Goal: Transaction & Acquisition: Purchase product/service

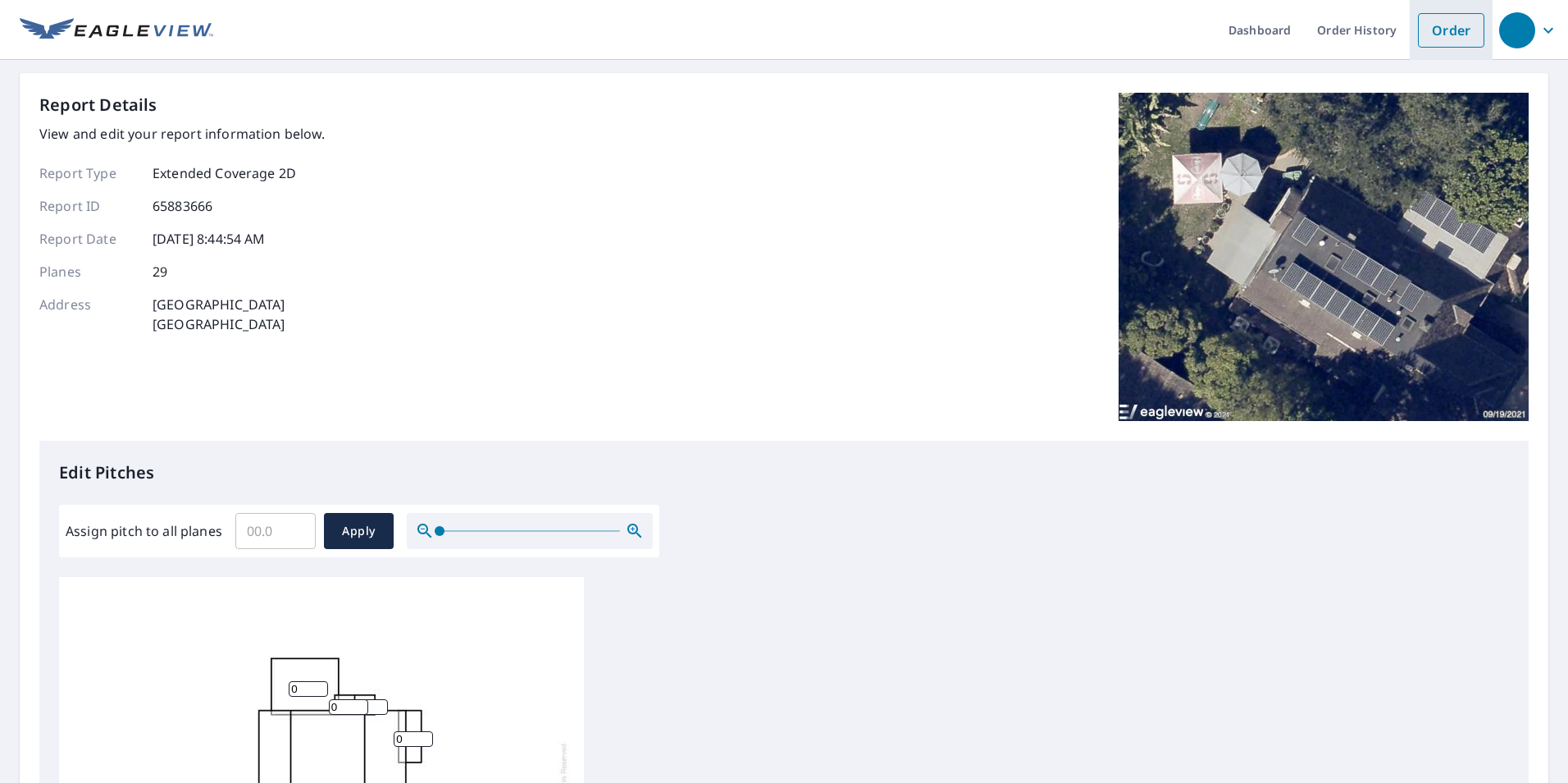
click at [1453, 39] on link "Order" at bounding box center [1451, 30] width 66 height 35
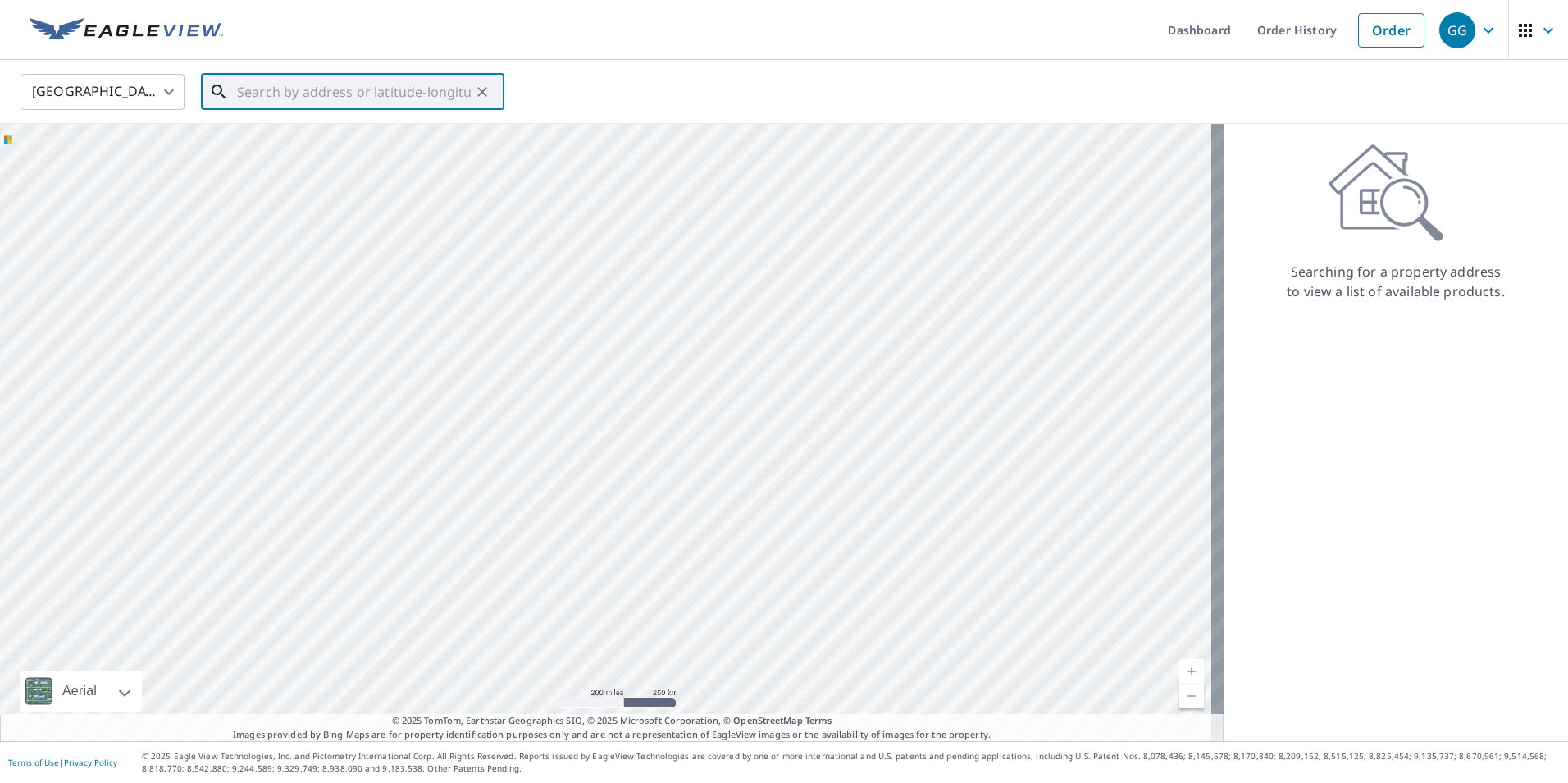
click at [313, 95] on input "text" at bounding box center [354, 91] width 234 height 46
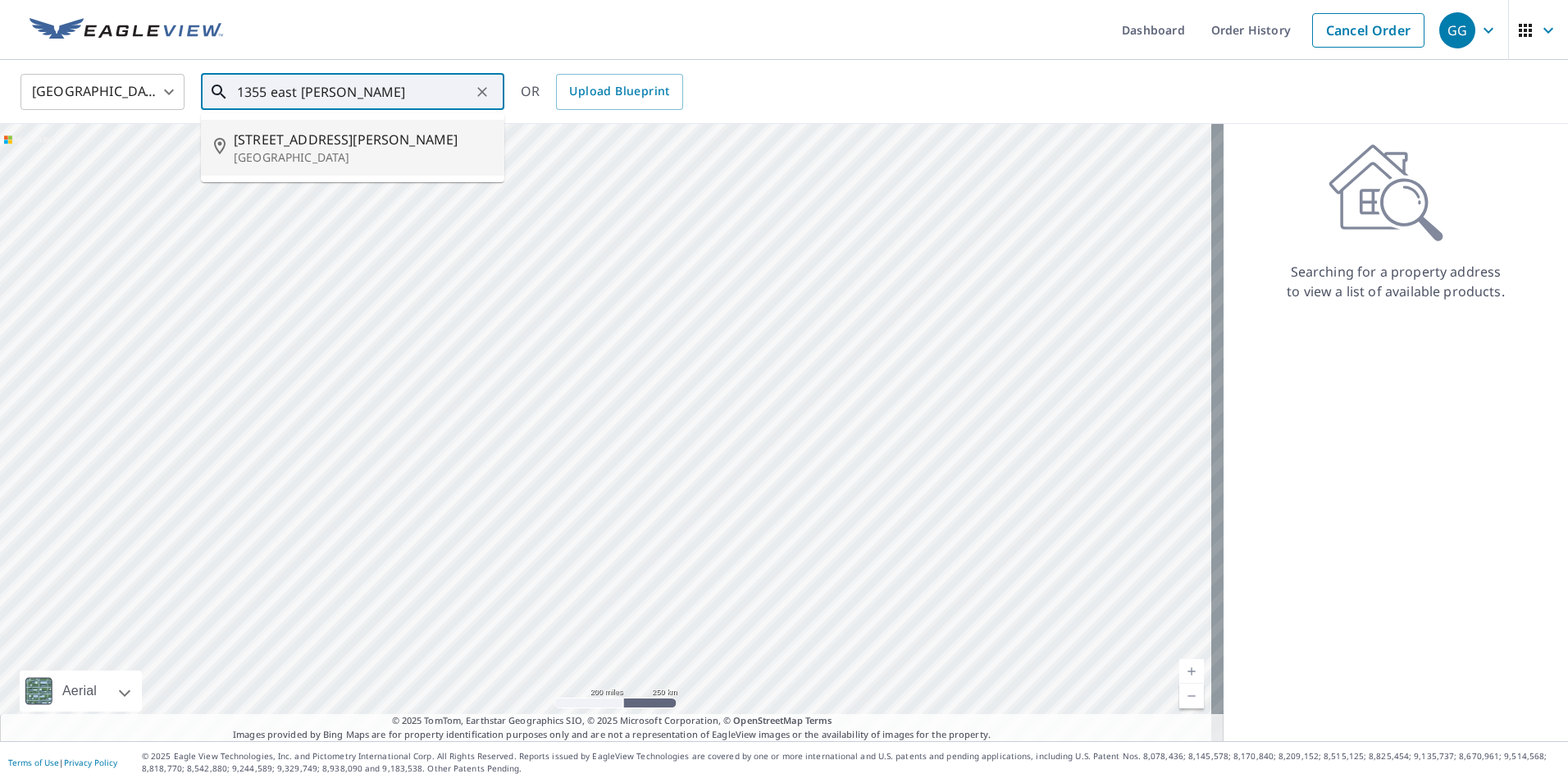
click at [394, 139] on span "[STREET_ADDRESS][PERSON_NAME]" at bounding box center [363, 139] width 257 height 20
type input "[STREET_ADDRESS][PERSON_NAME]"
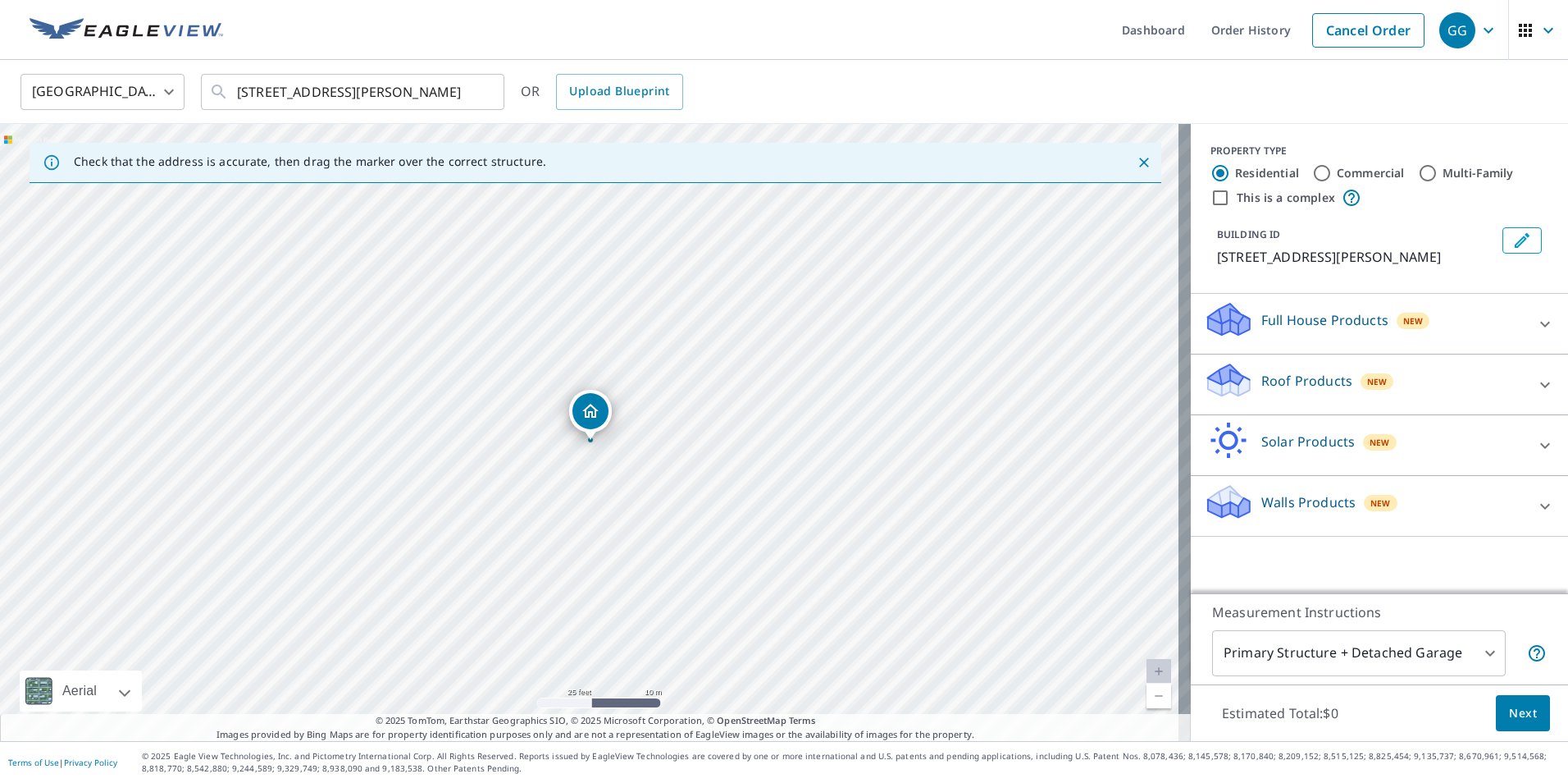
drag, startPoint x: 753, startPoint y: 579, endPoint x: 754, endPoint y: 590, distance: 11.0
click at [754, 590] on div "[STREET_ADDRESS][PERSON_NAME]" at bounding box center [595, 433] width 1191 height 617
click at [1312, 167] on input "Commercial" at bounding box center [1321, 173] width 20 height 20
radio input "true"
type input "4"
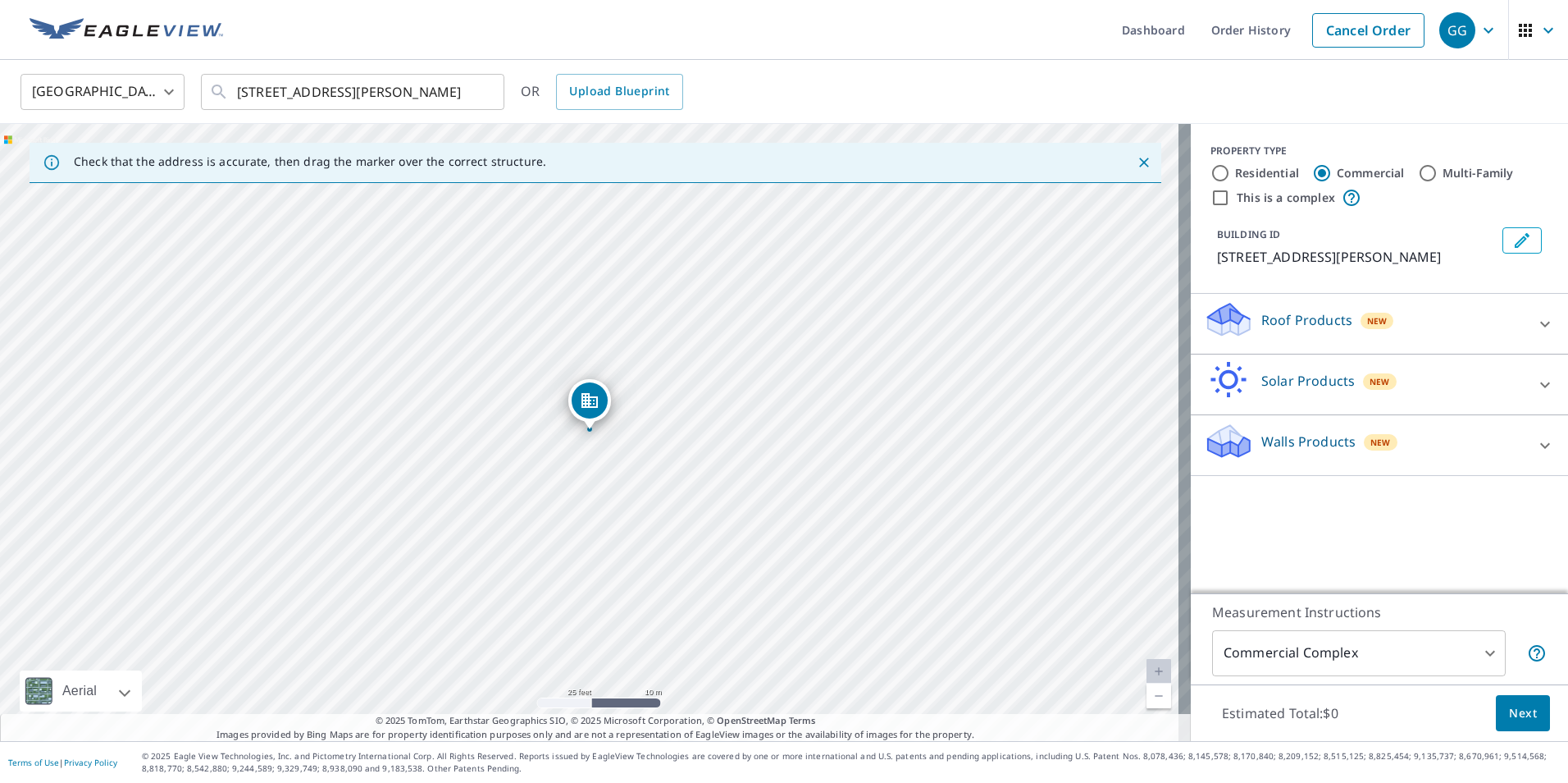
click at [1295, 315] on p "Roof Products" at bounding box center [1306, 320] width 91 height 20
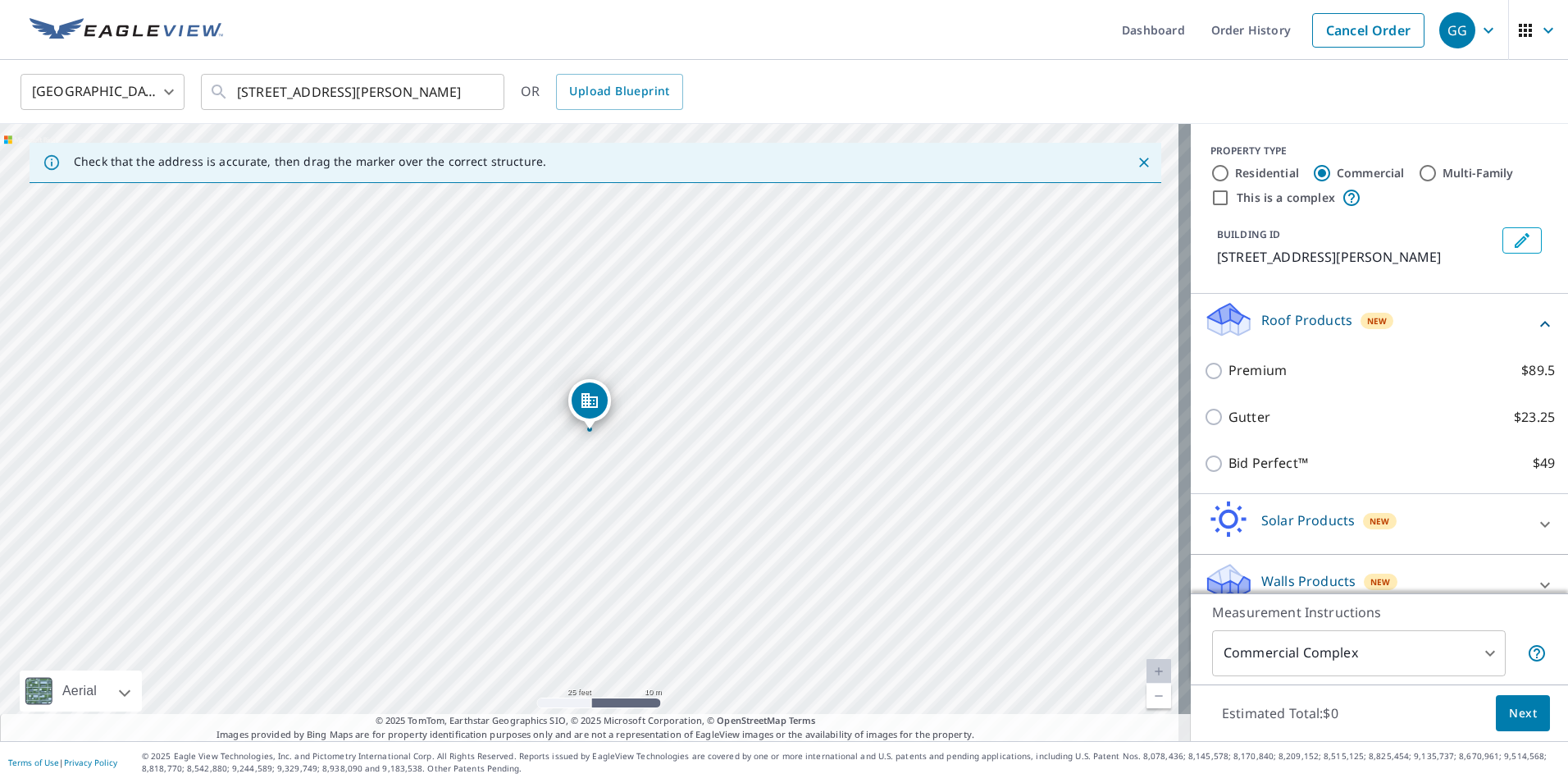
scroll to position [22, 0]
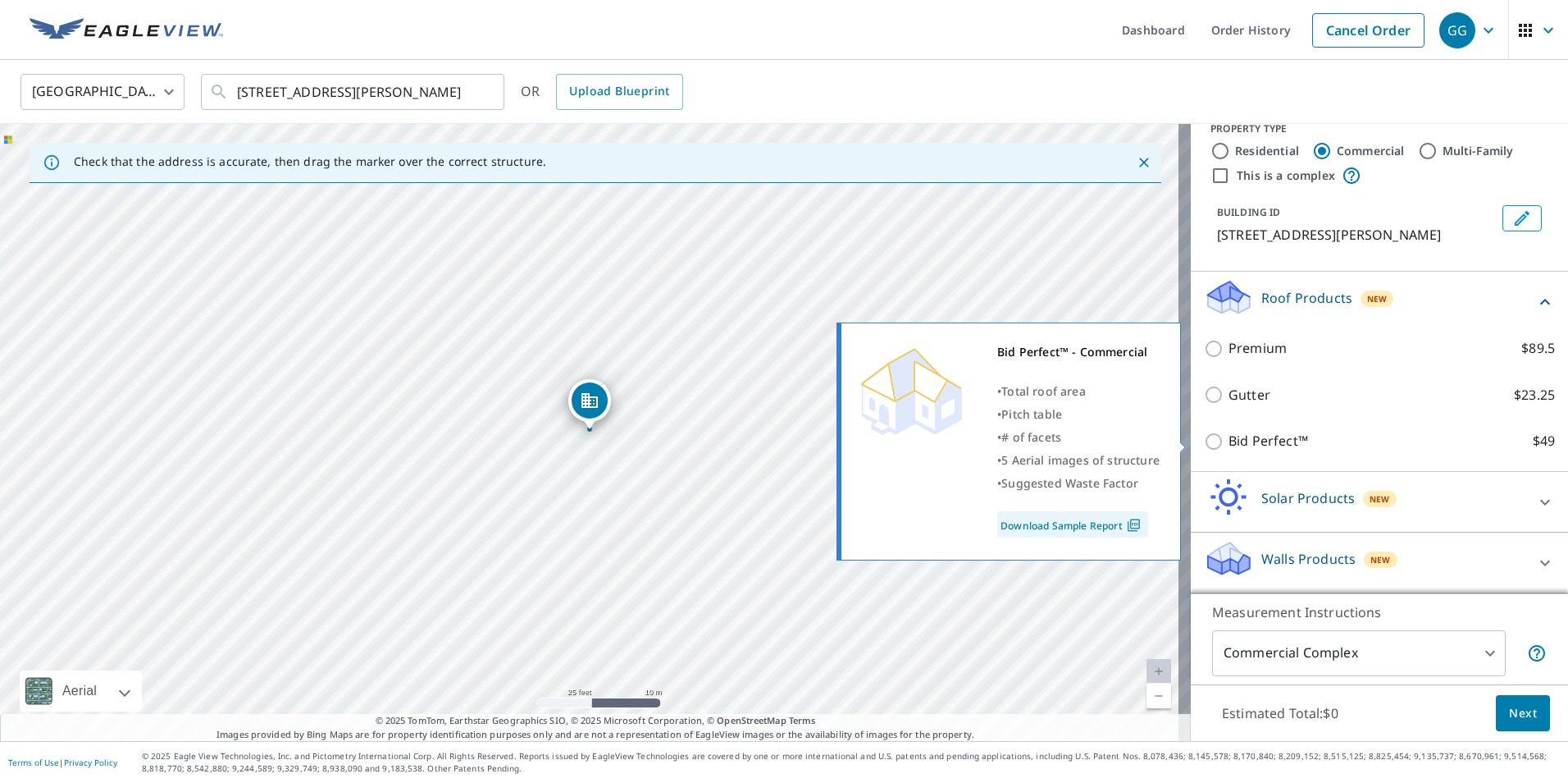
click at [1203, 446] on input "Bid Perfect™ $49" at bounding box center [1216, 442] width 25 height 20
checkbox input "true"
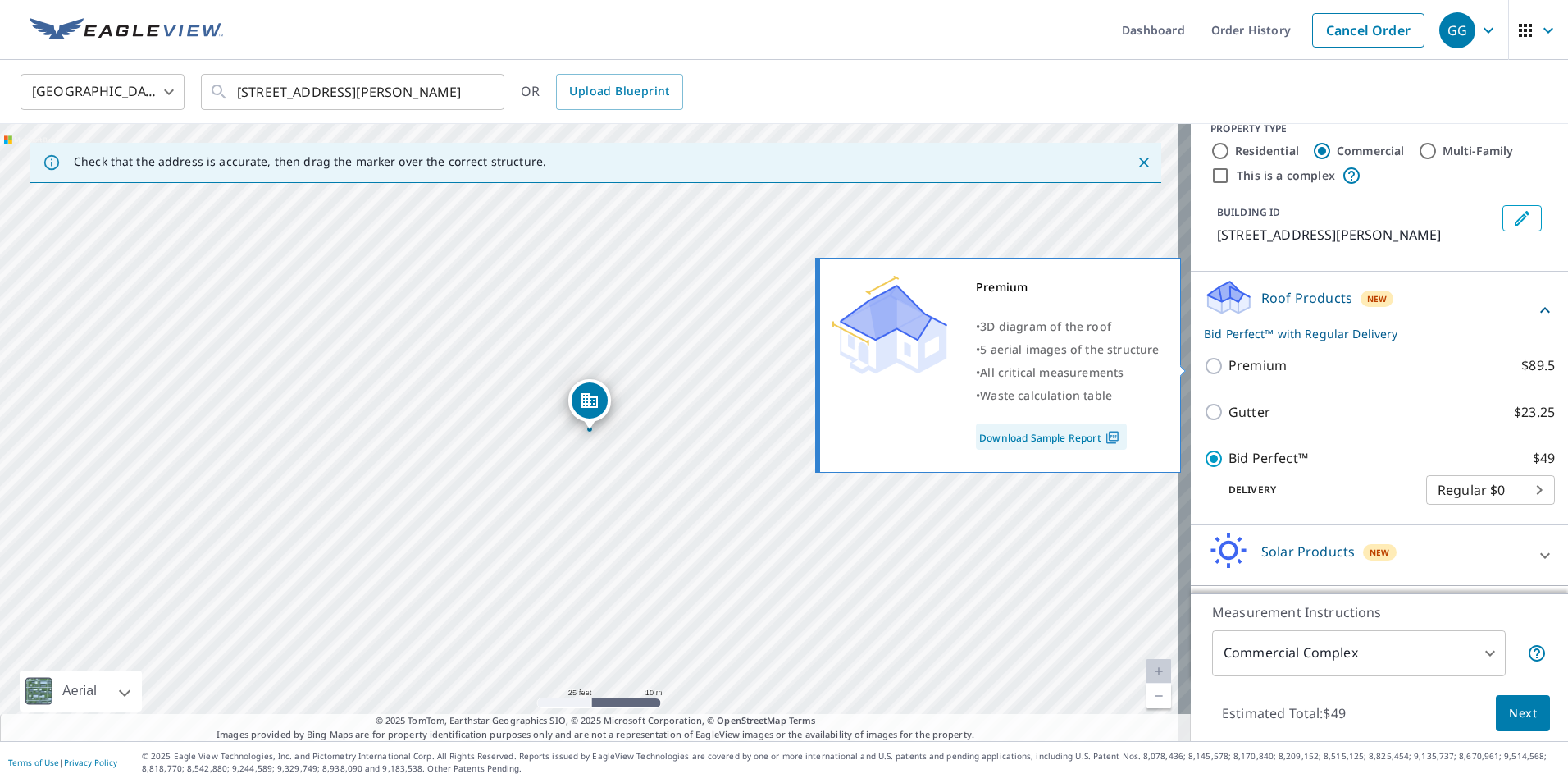
click at [1522, 362] on p "$89.5" at bounding box center [1538, 365] width 34 height 21
click at [1228, 362] on input "Premium $89.5" at bounding box center [1216, 366] width 25 height 20
checkbox input "true"
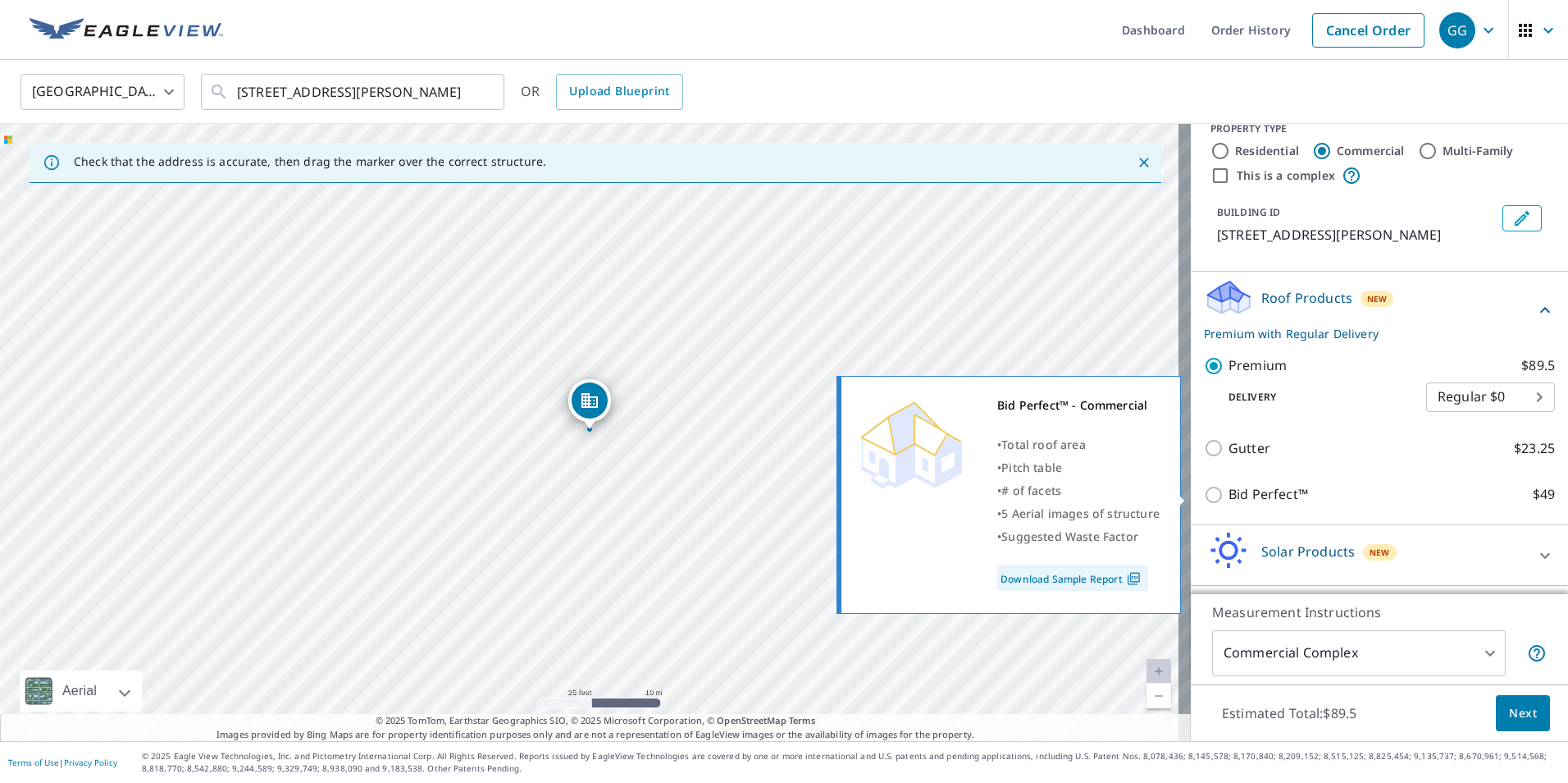
click at [1203, 497] on input "Bid Perfect™ $49" at bounding box center [1216, 494] width 25 height 20
checkbox input "true"
checkbox input "false"
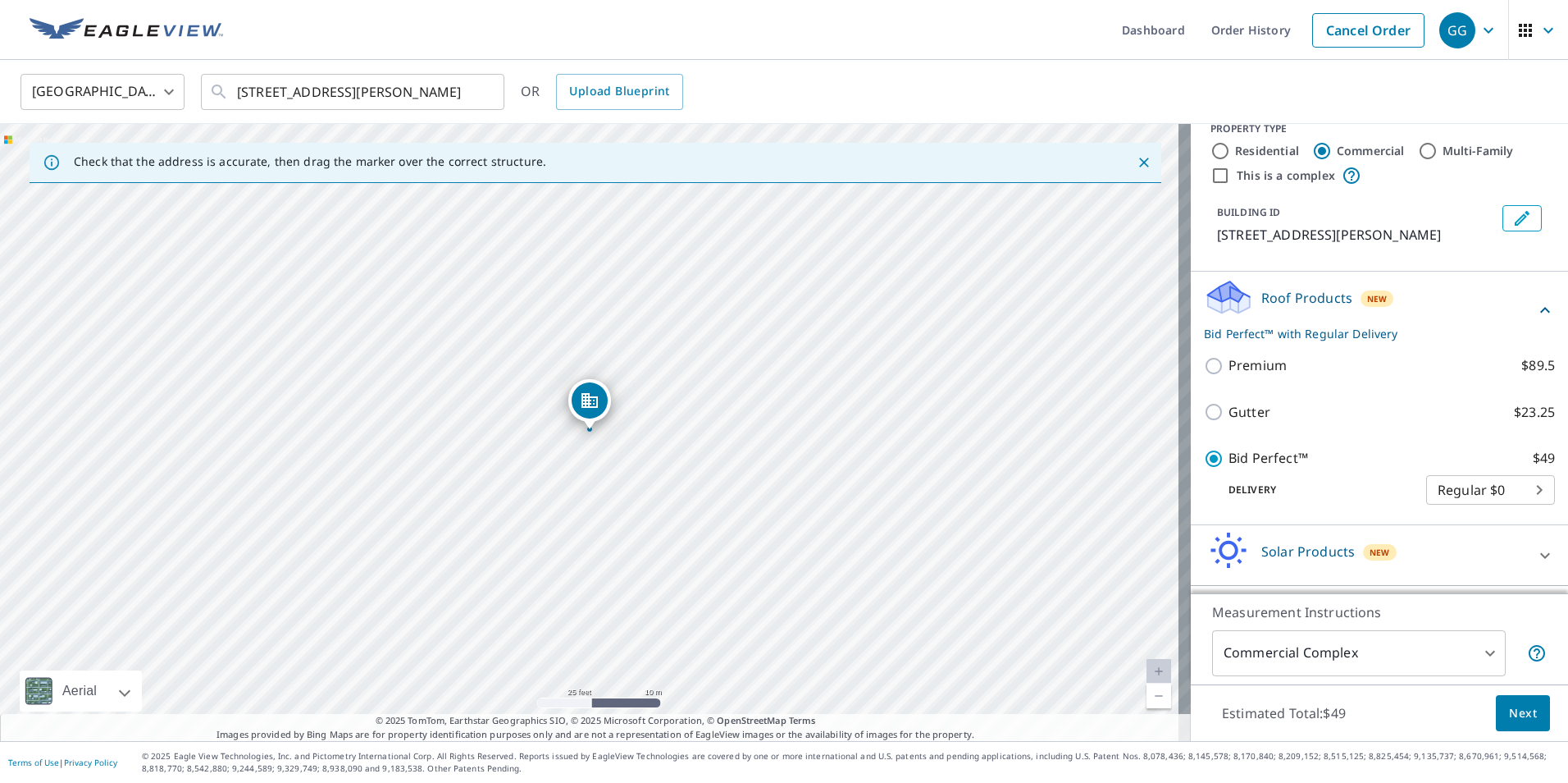
scroll to position [75, 0]
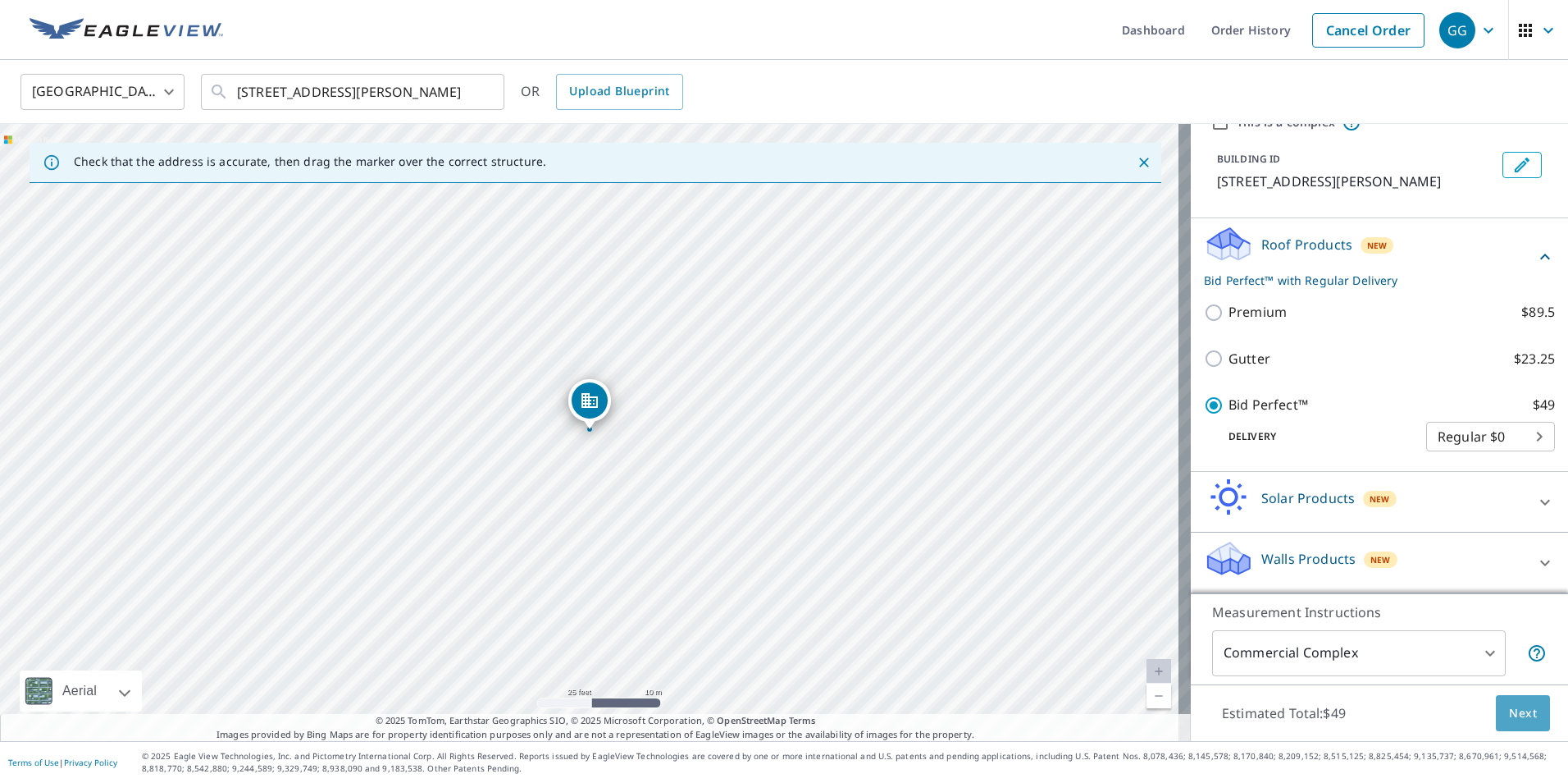
click at [1510, 711] on span "Next" at bounding box center [1522, 712] width 28 height 21
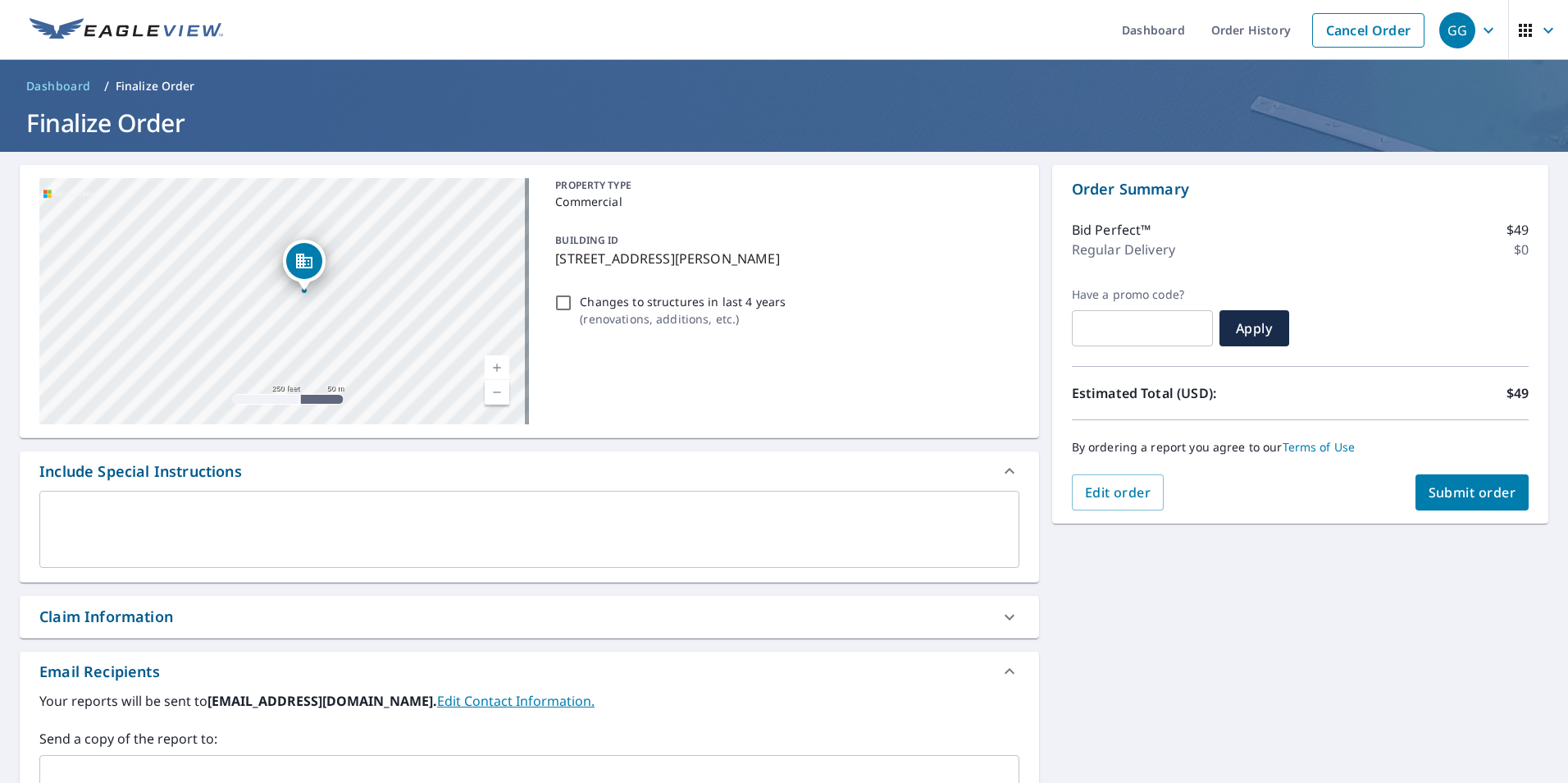
drag, startPoint x: 404, startPoint y: 278, endPoint x: 432, endPoint y: 372, distance: 98.1
click at [432, 372] on div "[STREET_ADDRESS][PERSON_NAME]" at bounding box center [284, 300] width 490 height 246
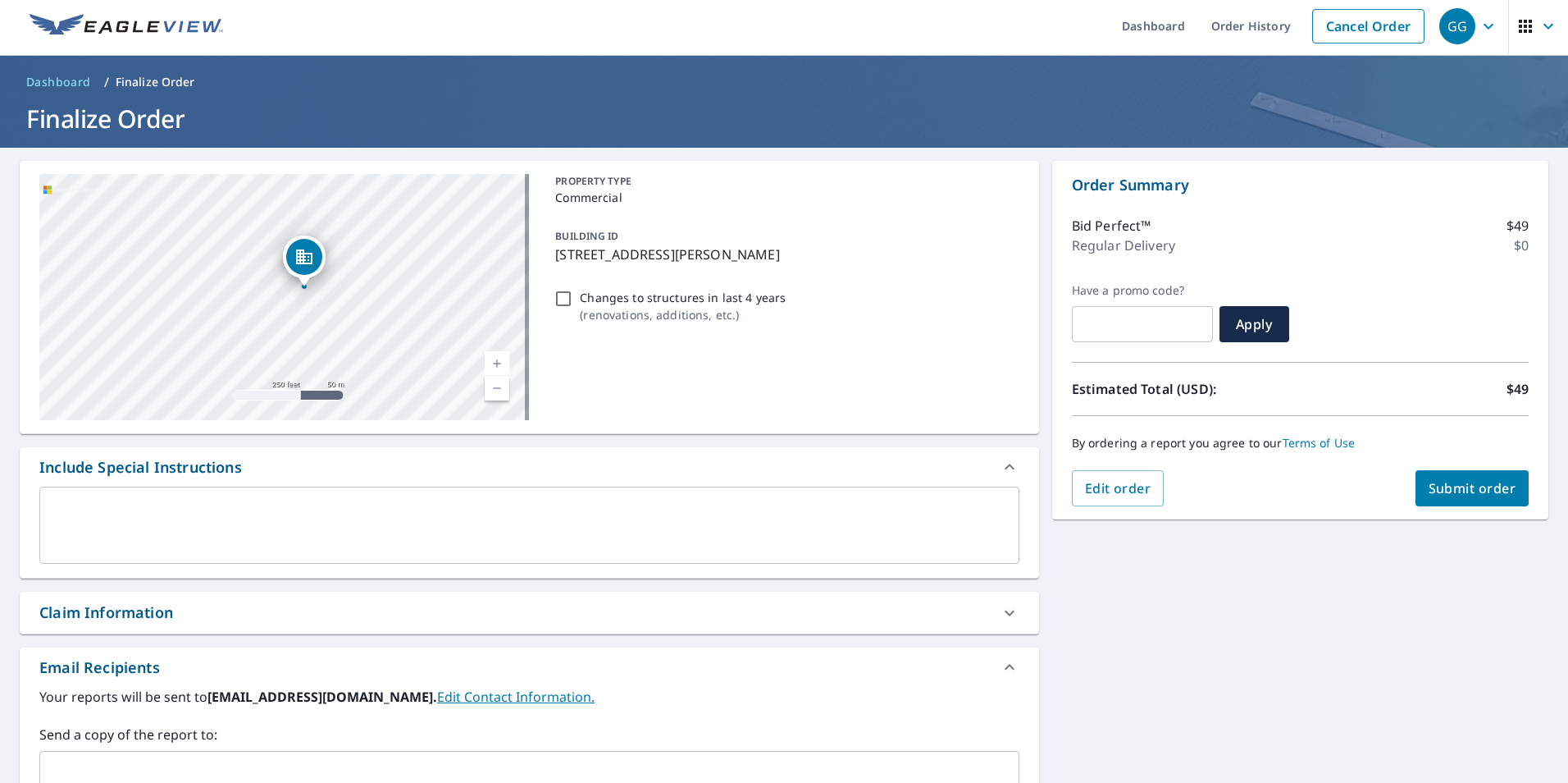
scroll to position [250, 0]
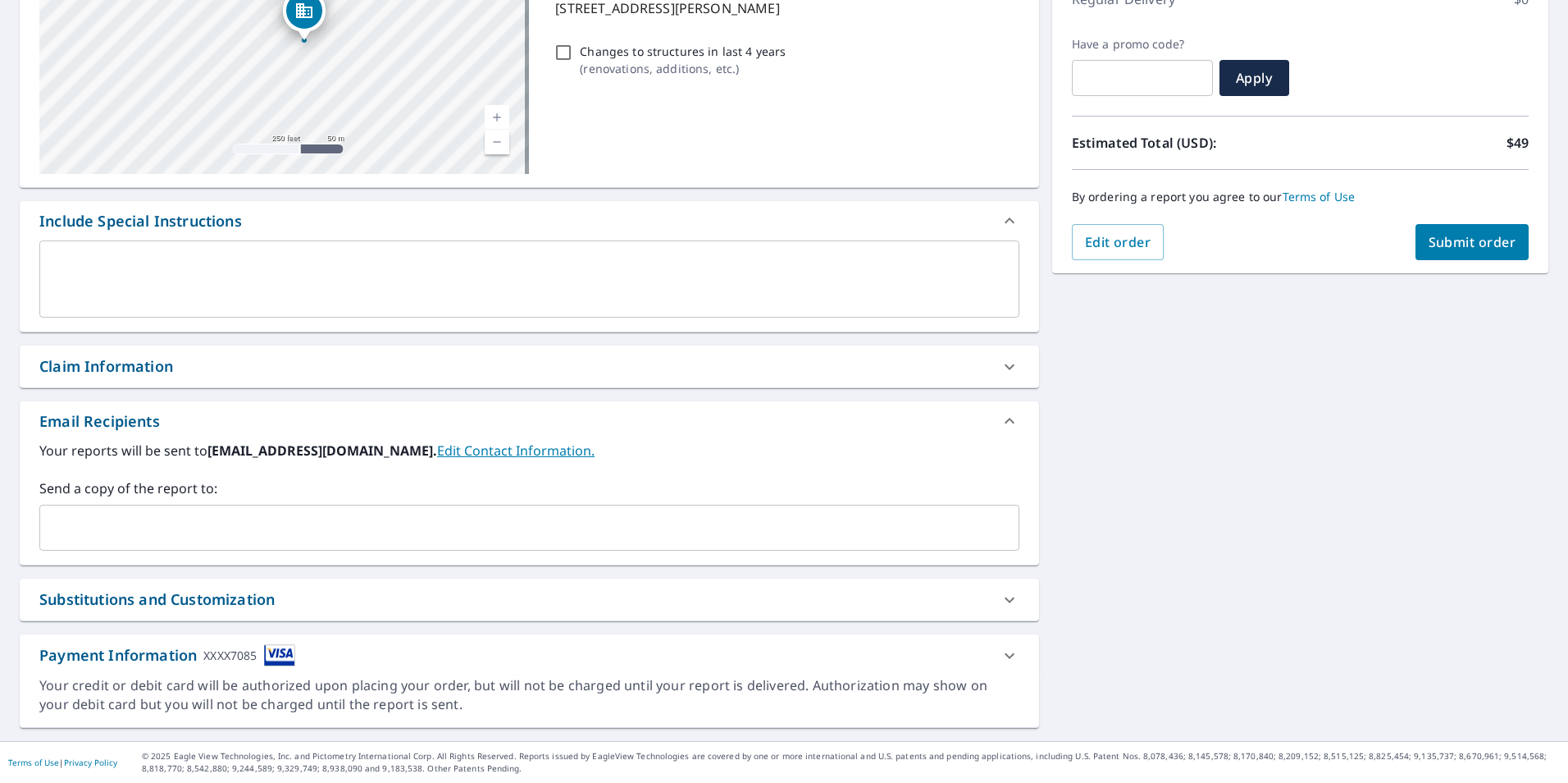
click at [1002, 665] on div at bounding box center [1010, 655] width 39 height 39
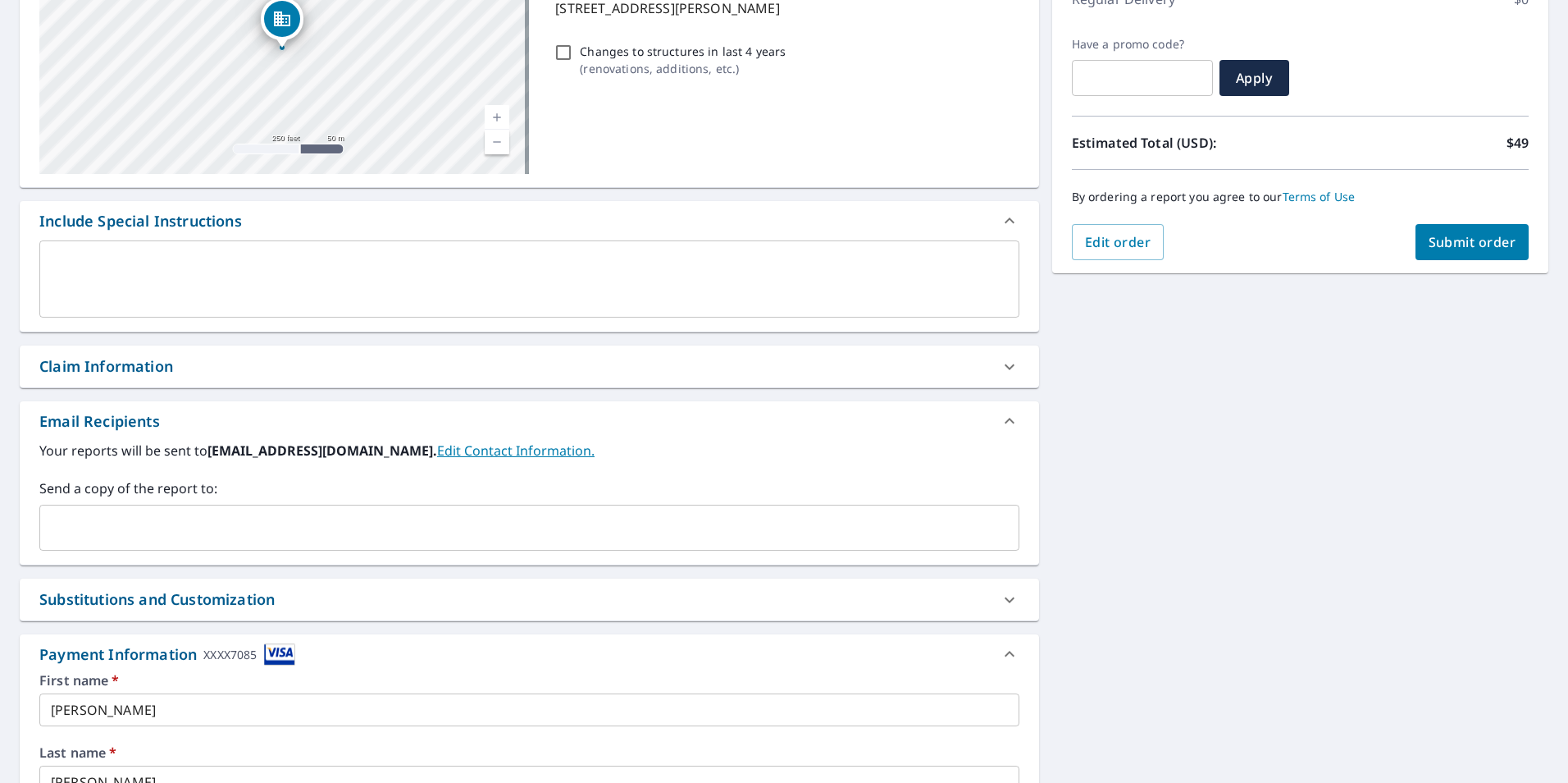
scroll to position [496, 0]
